Goal: Ask a question

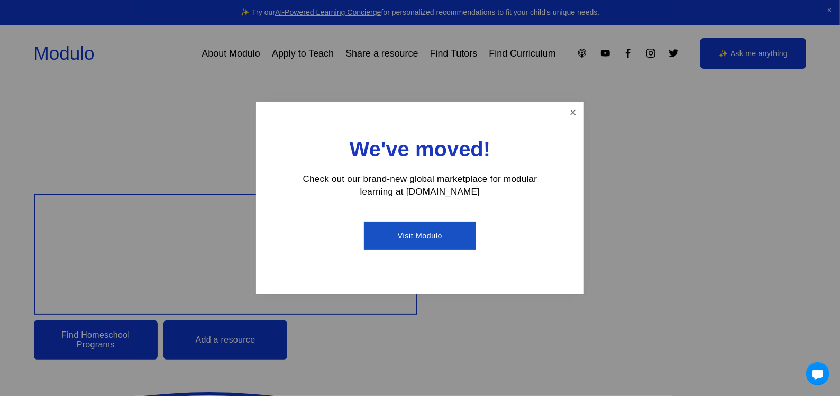
click at [429, 235] on link "Visit Modulo" at bounding box center [420, 236] width 112 height 28
click at [571, 112] on link "Close" at bounding box center [573, 112] width 19 height 19
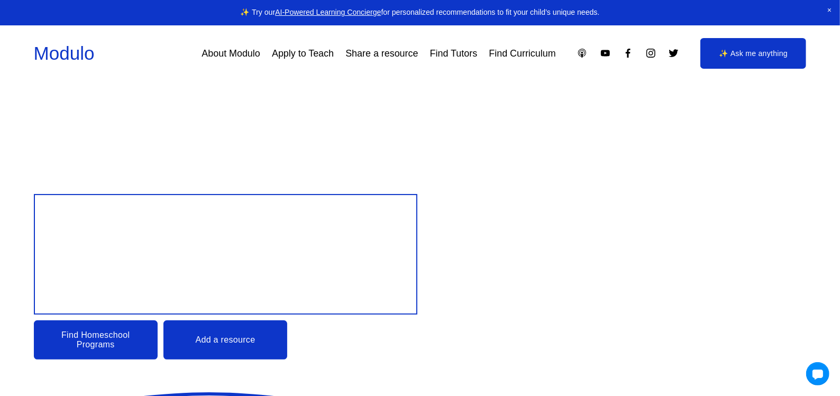
click at [529, 58] on link "Find Curriculum" at bounding box center [522, 53] width 67 height 19
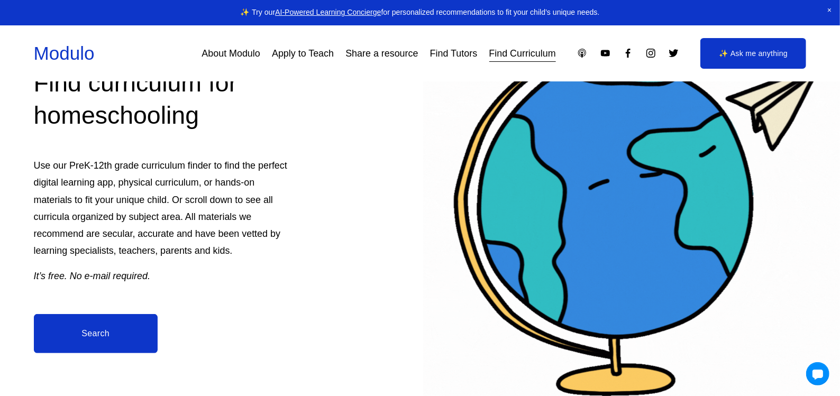
scroll to position [4, 0]
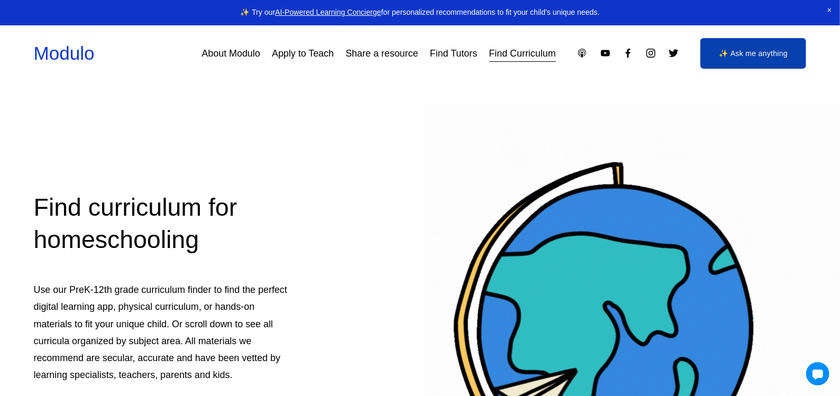
click at [306, 14] on link "AI-Powered Learning Concierge" at bounding box center [328, 12] width 106 height 8
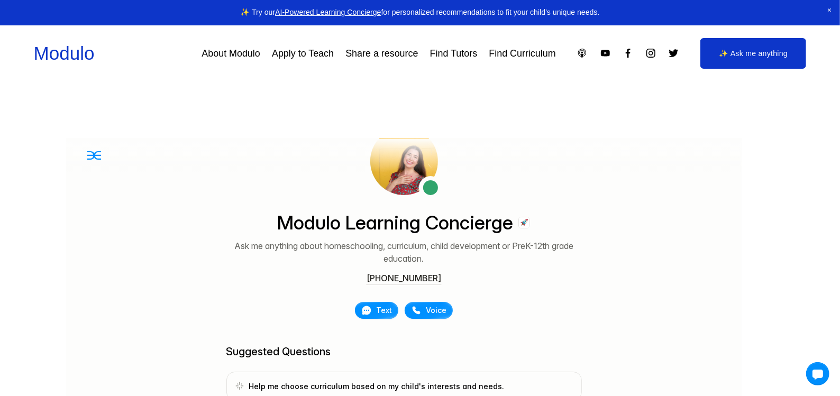
scroll to position [62, 0]
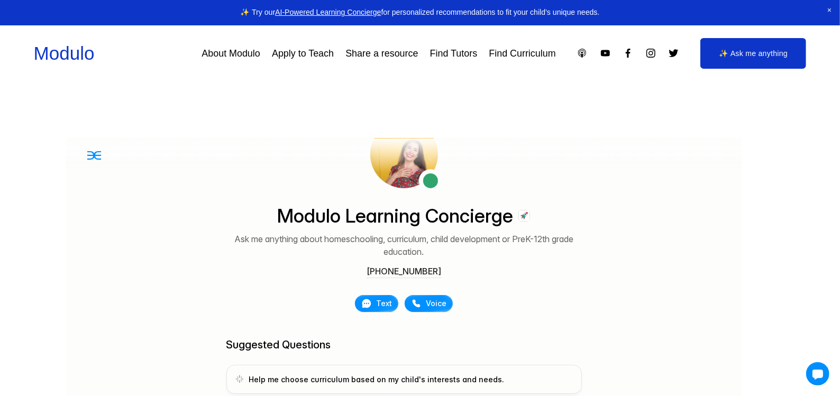
click at [270, 373] on link "Help me choose curriculum based on my child's interests and needs." at bounding box center [403, 379] width 355 height 29
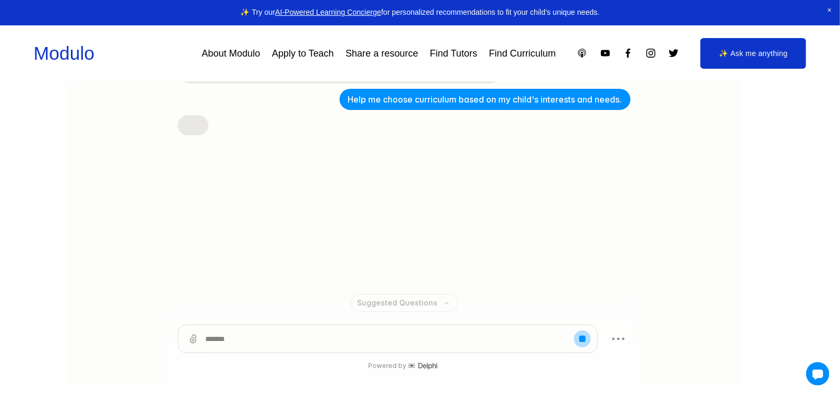
scroll to position [179, 0]
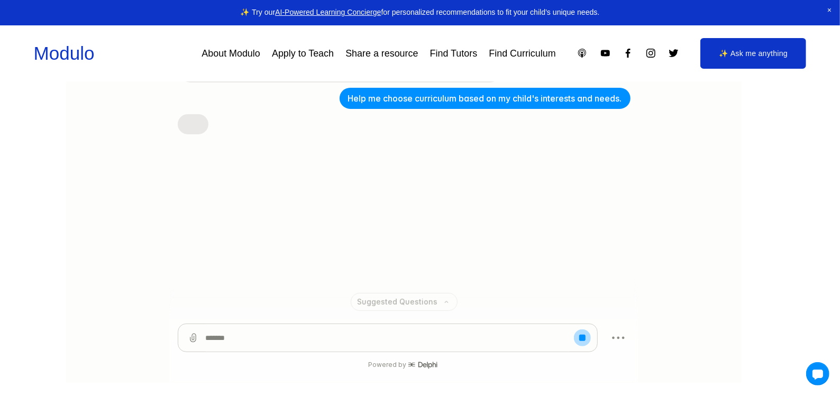
click at [307, 333] on textarea at bounding box center [387, 339] width 364 height 28
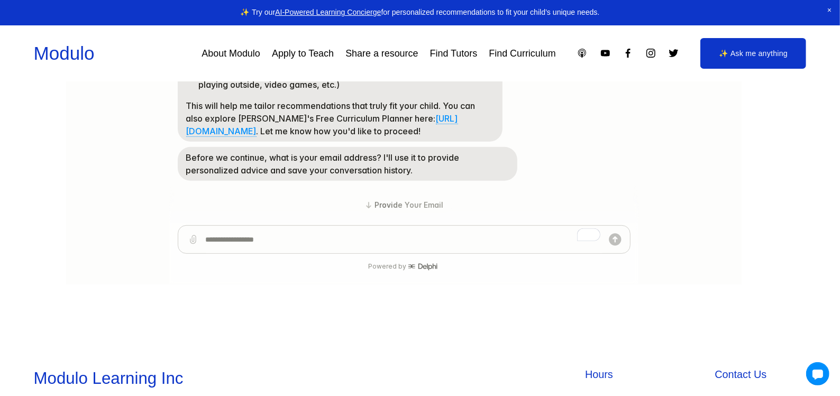
scroll to position [282, 0]
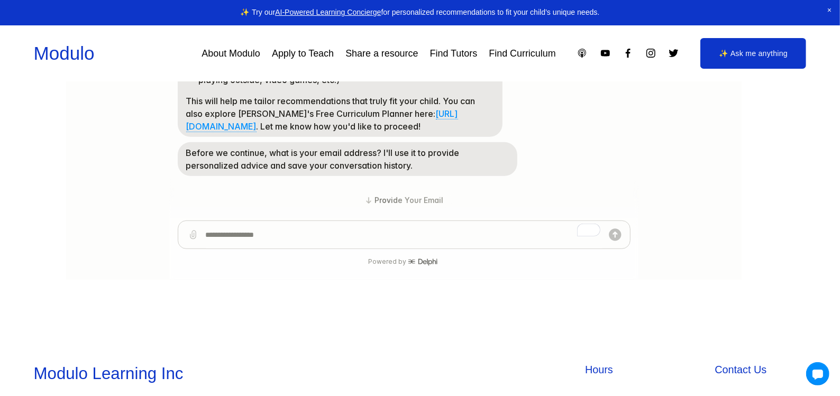
click at [240, 242] on textarea "To enrich screen reader interactions, please activate Accessibility in Grammarl…" at bounding box center [403, 236] width 397 height 28
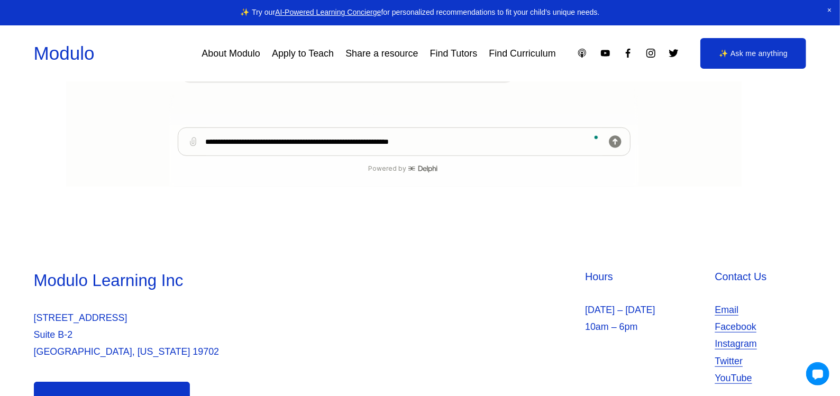
scroll to position [376, 0]
type textarea "**********"
